Goal: Task Accomplishment & Management: Manage account settings

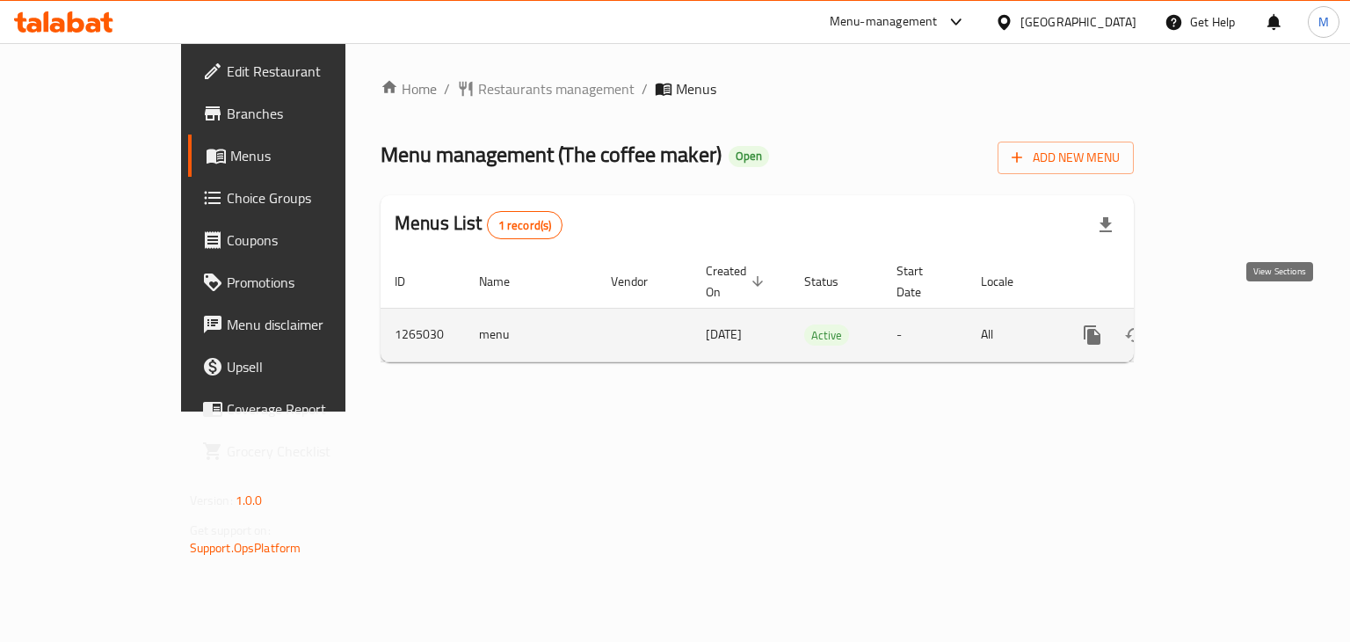
click at [1230, 324] on icon "enhanced table" at bounding box center [1219, 334] width 21 height 21
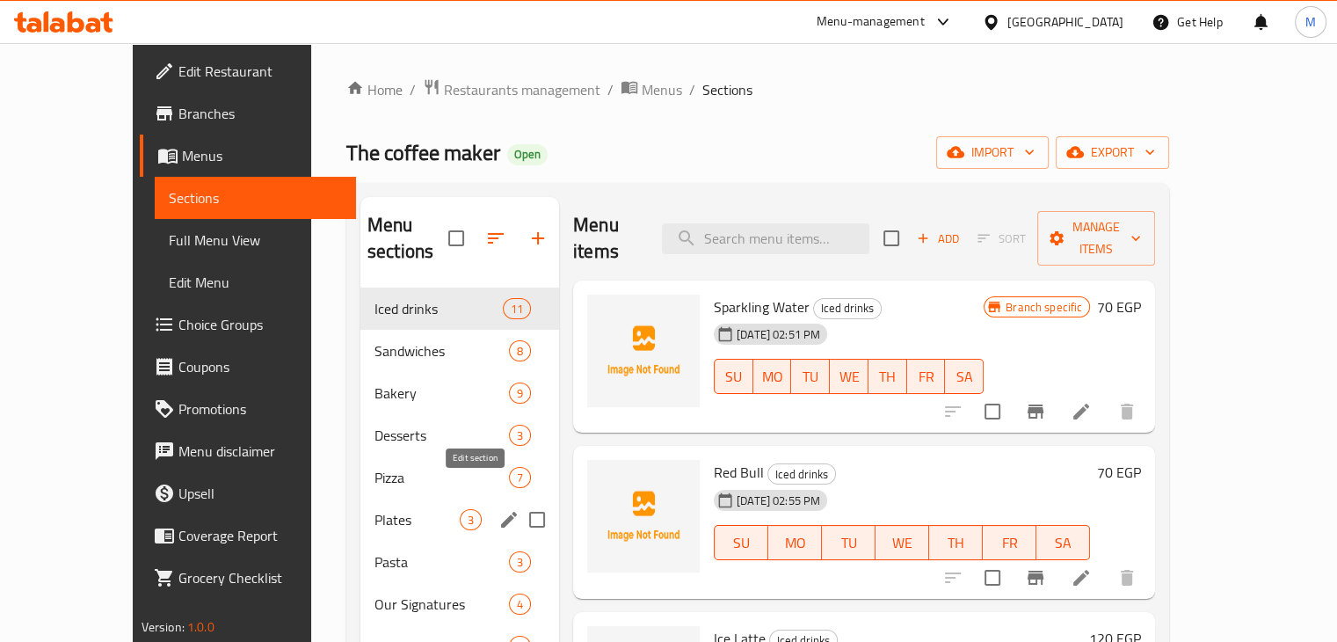
click at [499, 509] on icon "edit" at bounding box center [509, 519] width 21 height 21
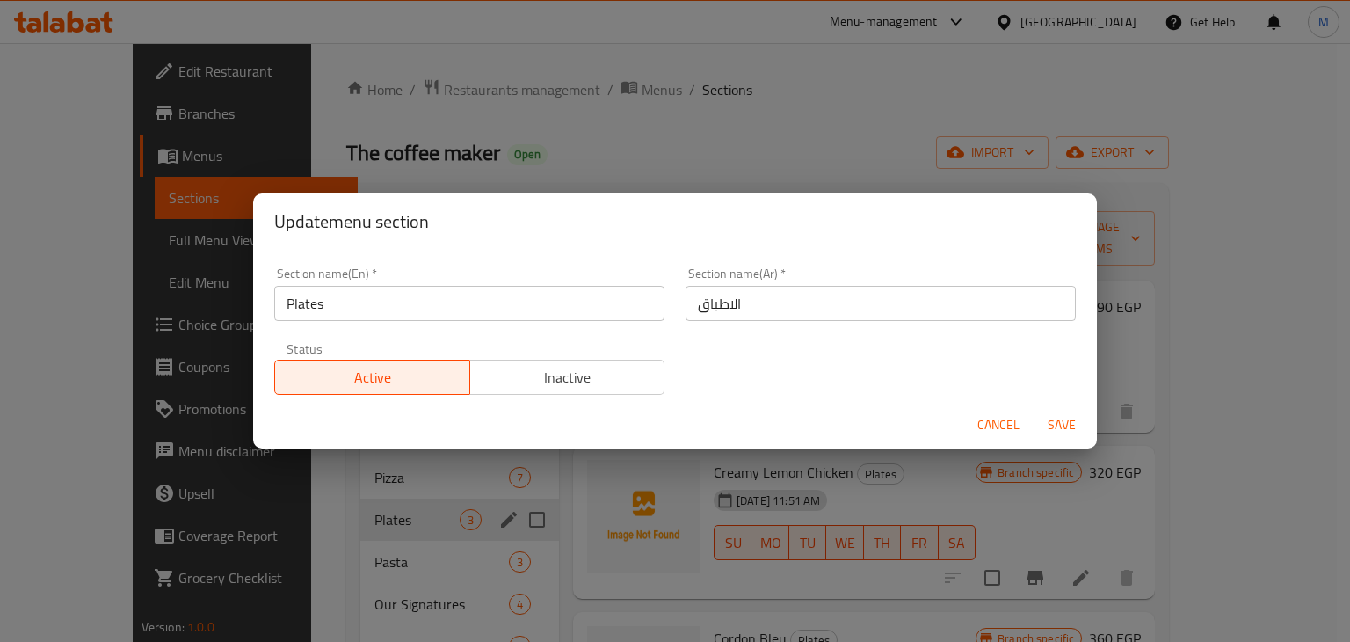
click at [1083, 427] on button "Save" at bounding box center [1062, 425] width 56 height 33
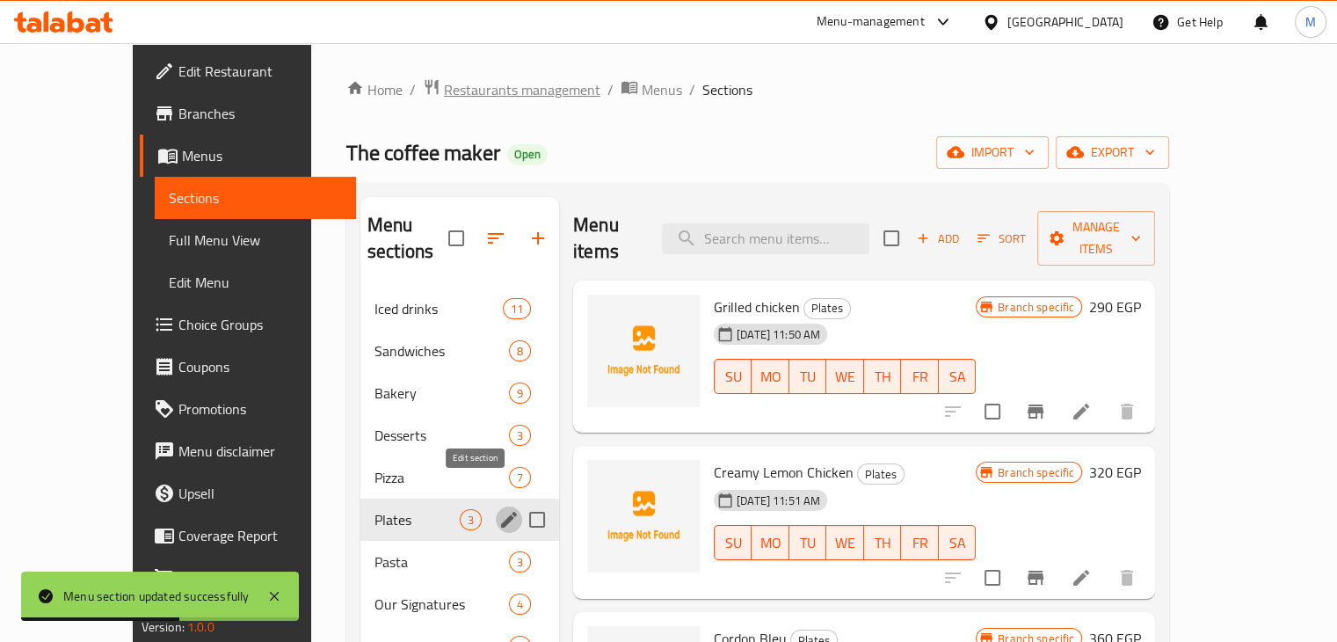
click at [444, 85] on span "Restaurants management" at bounding box center [522, 89] width 157 height 21
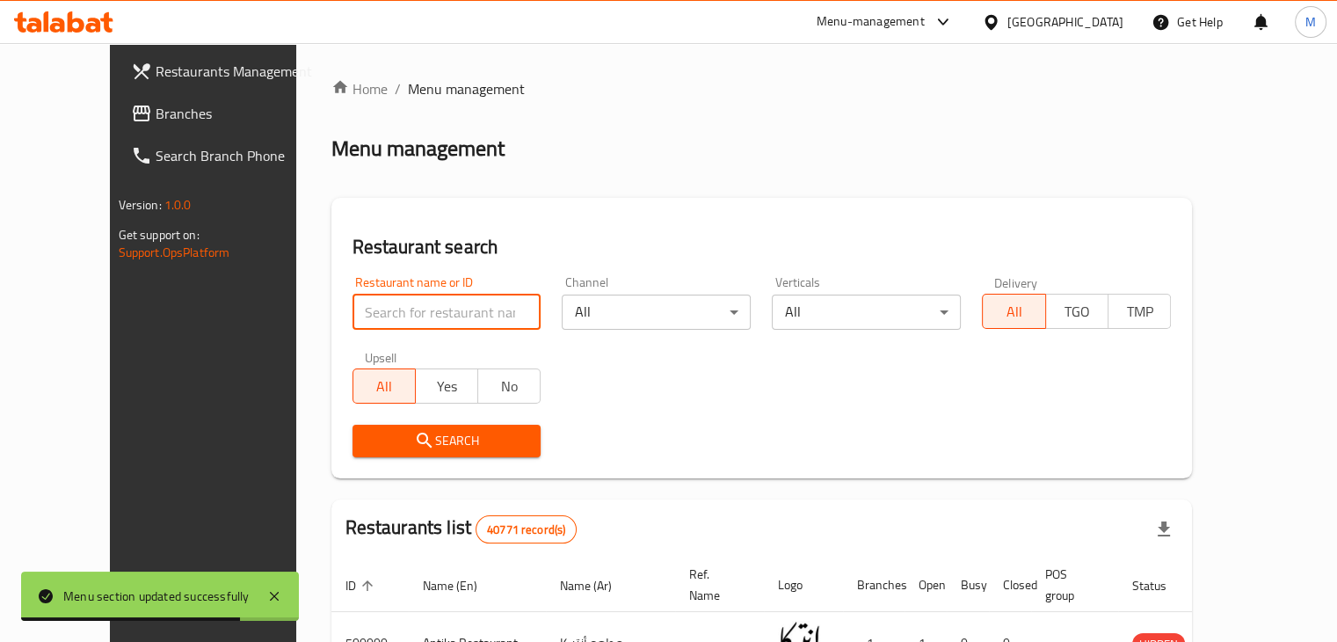
click at [400, 317] on input "search" at bounding box center [447, 312] width 189 height 35
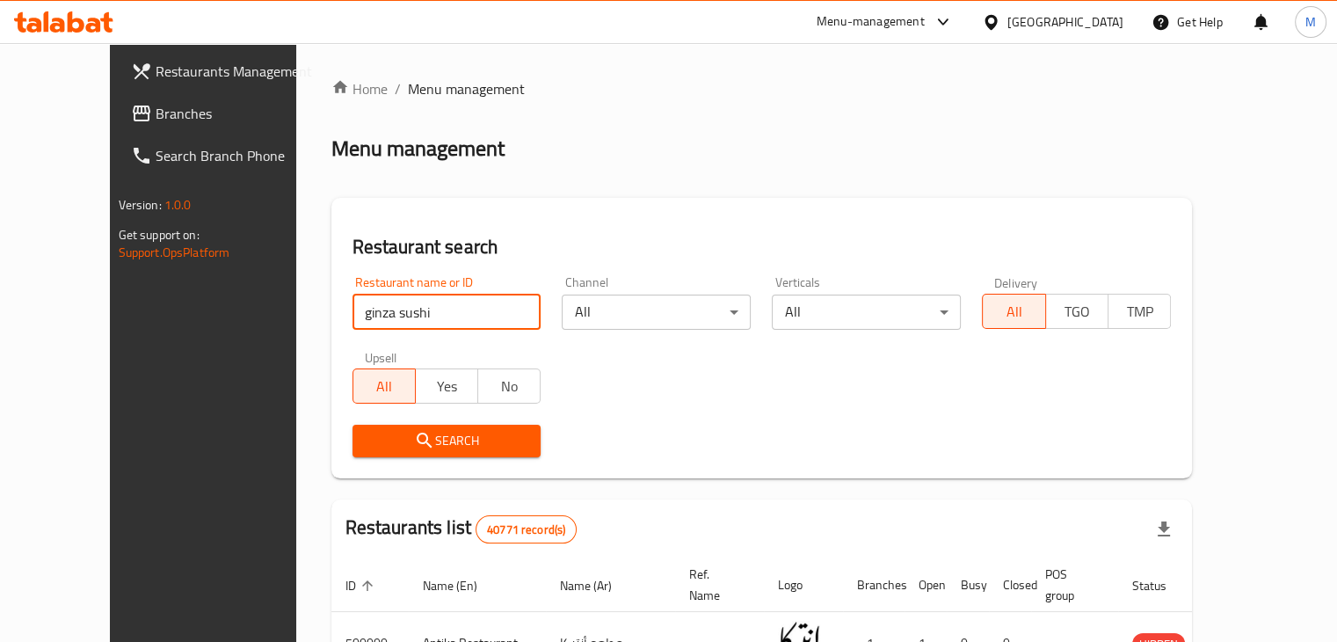
type input "ginza sushi"
click button "Search" at bounding box center [447, 441] width 189 height 33
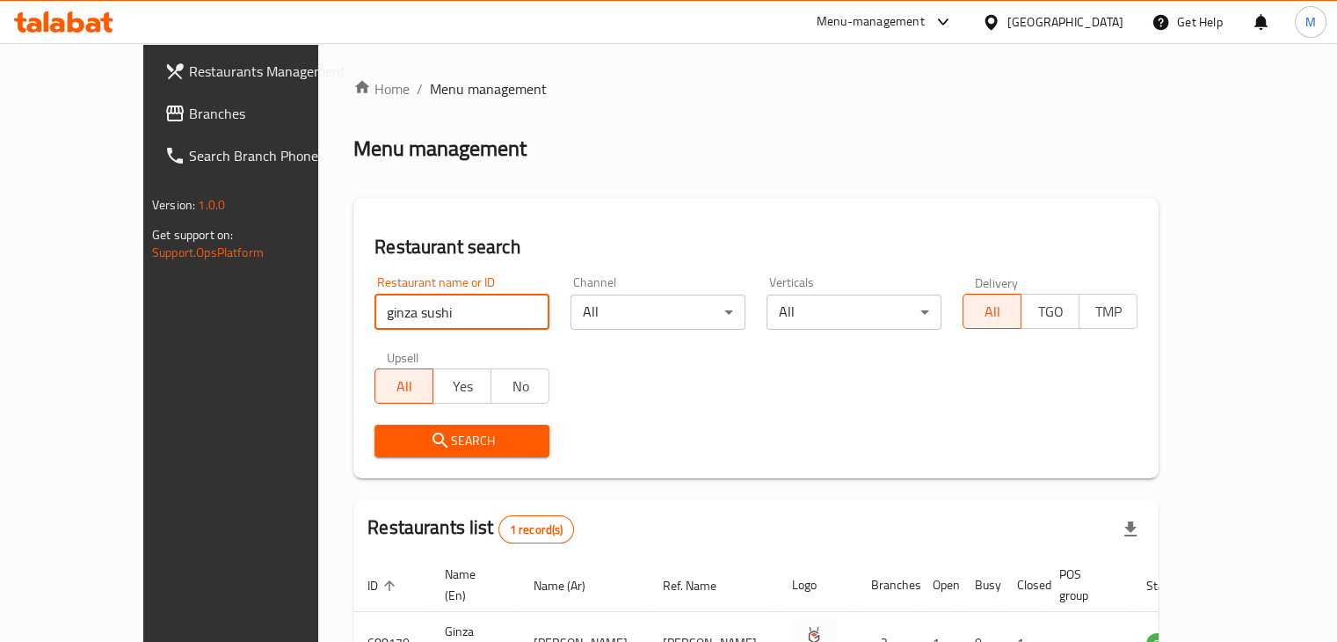
scroll to position [107, 0]
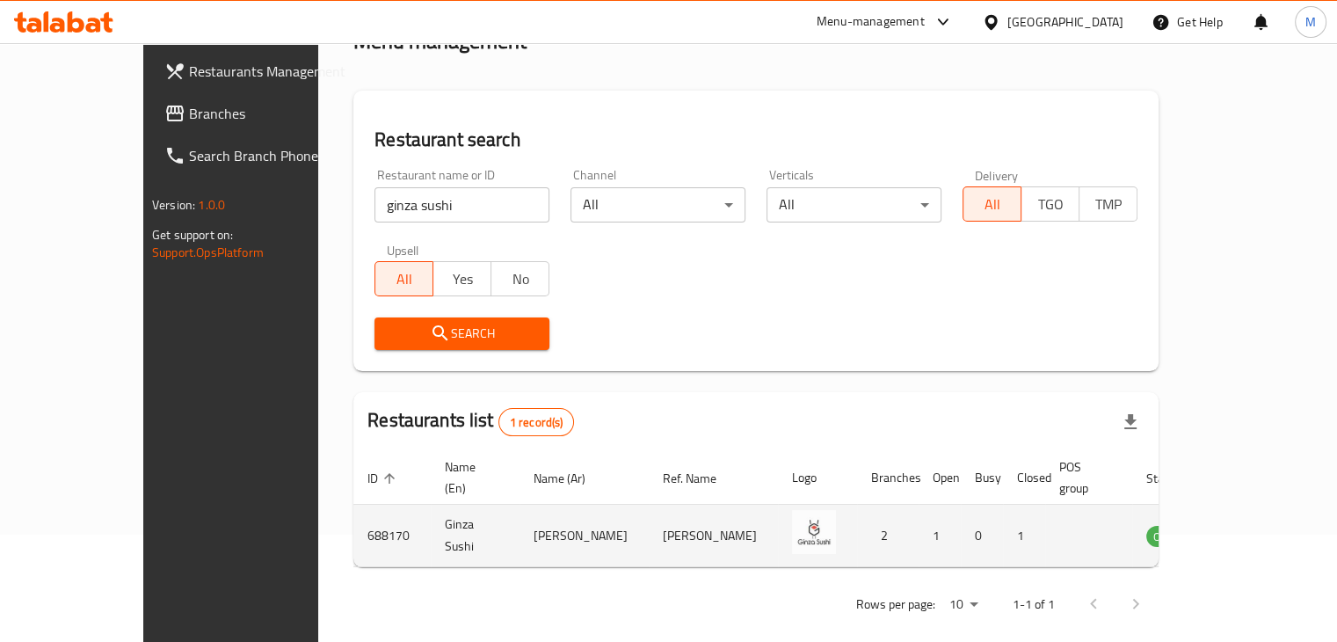
click at [1256, 529] on icon "enhanced table" at bounding box center [1249, 536] width 19 height 15
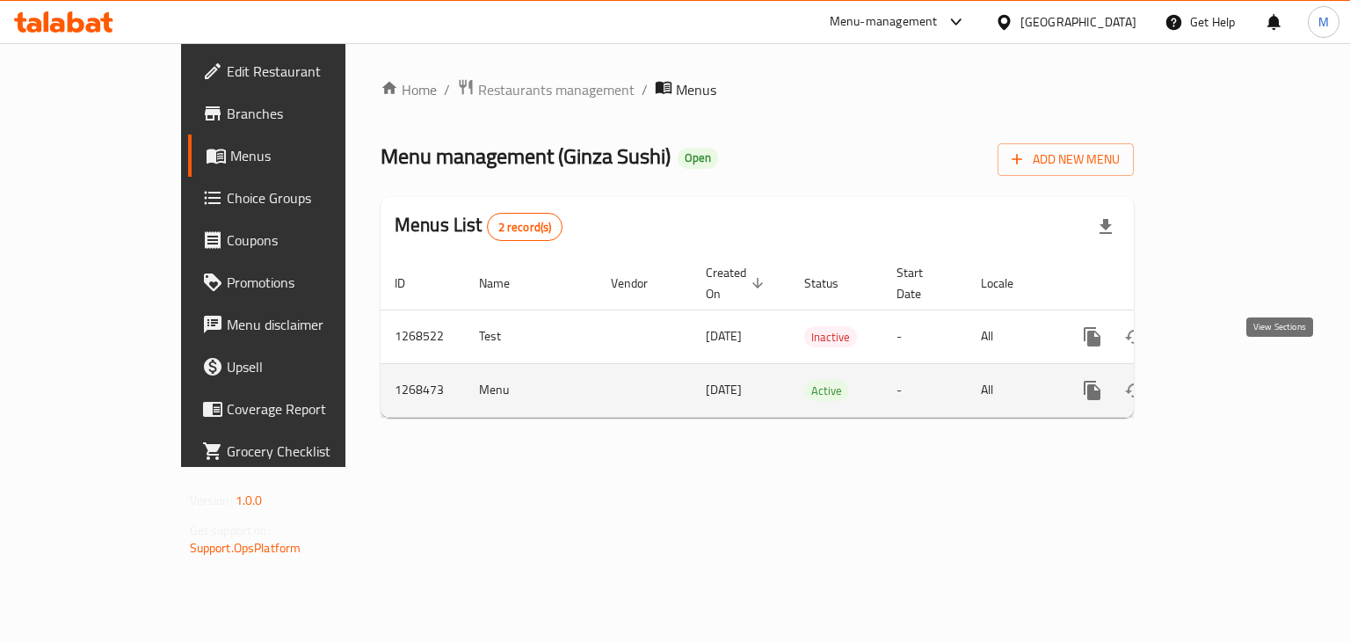
click at [1241, 378] on link "enhanced table" at bounding box center [1219, 390] width 42 height 42
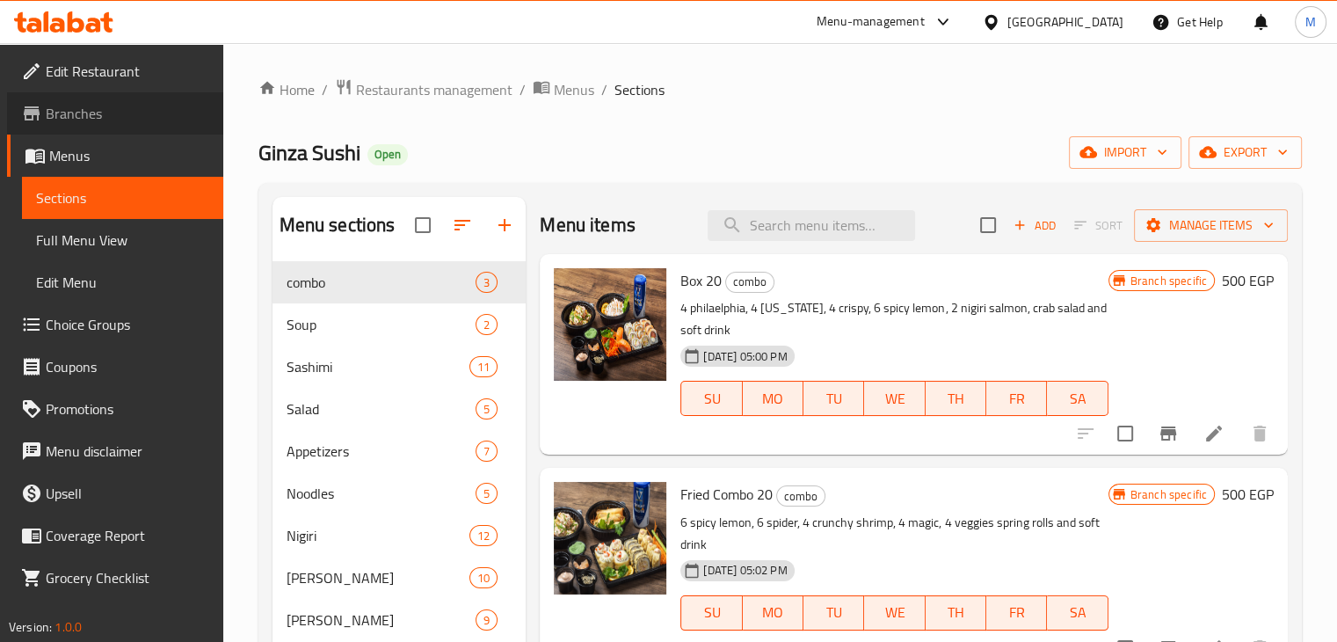
click at [149, 109] on span "Branches" at bounding box center [128, 113] width 164 height 21
